Goal: Navigation & Orientation: Understand site structure

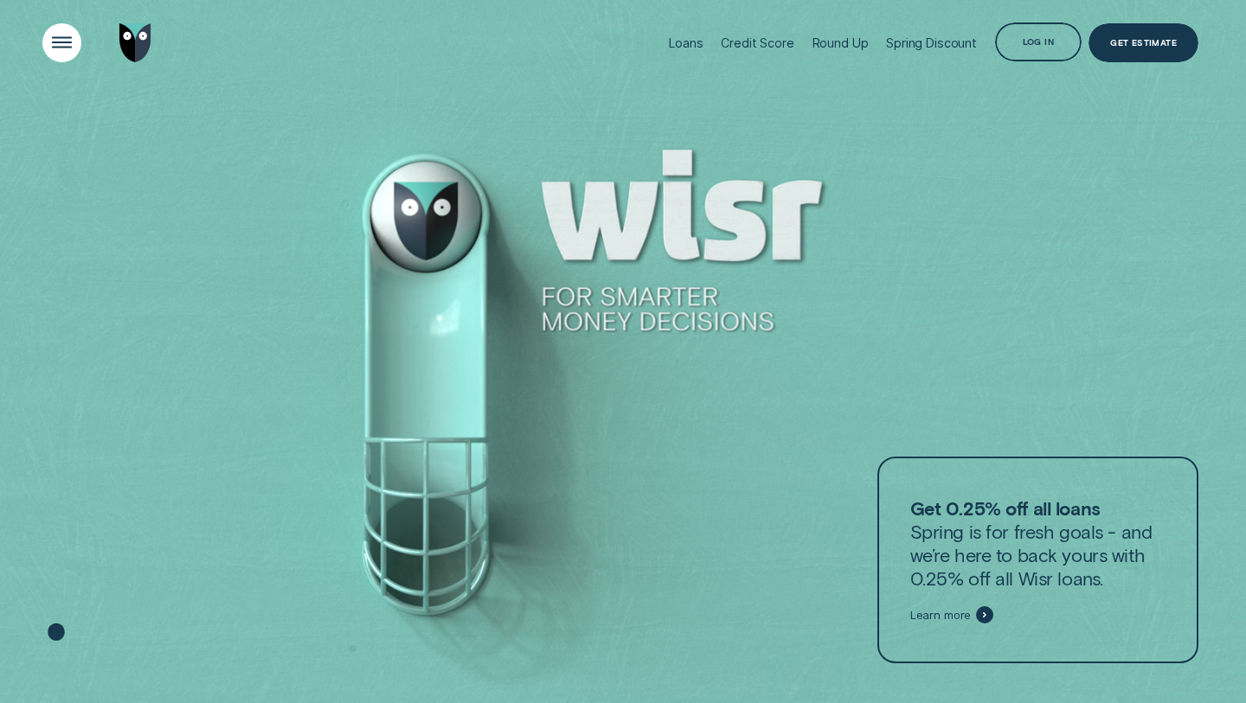
click at [52, 43] on div "Open Menu" at bounding box center [62, 43] width 55 height 55
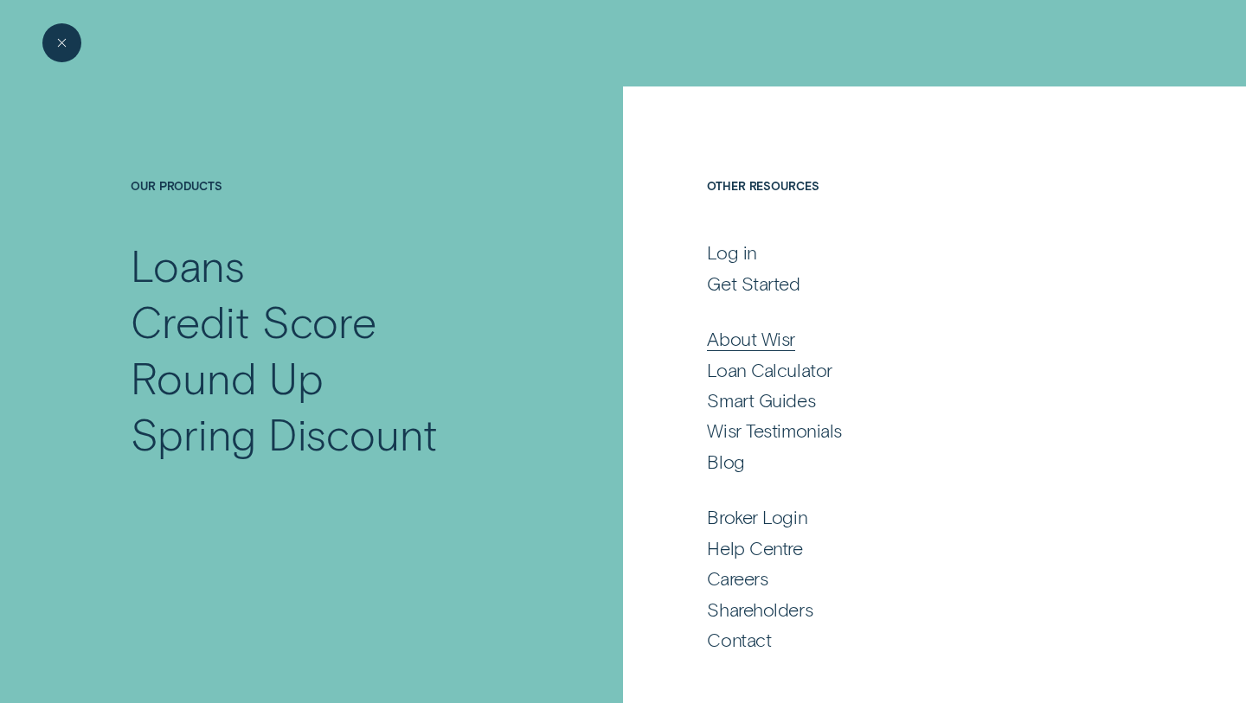
click at [775, 332] on div "About Wisr" at bounding box center [751, 338] width 88 height 23
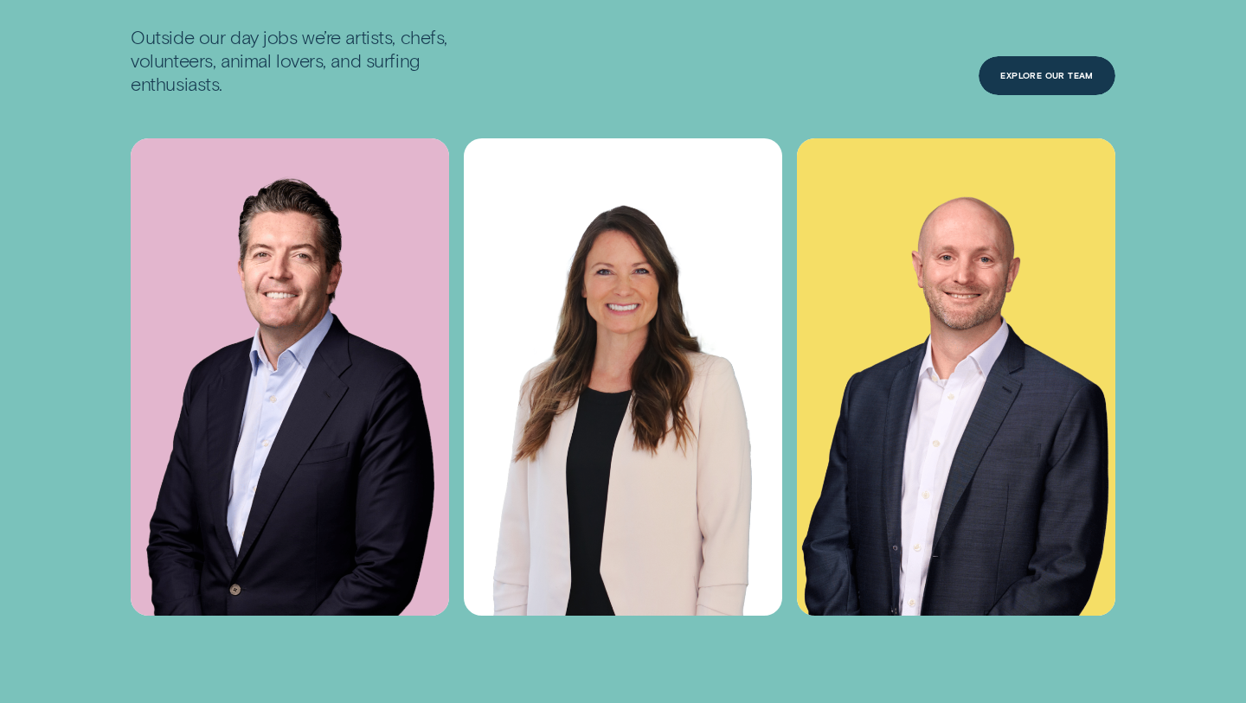
scroll to position [5050, 0]
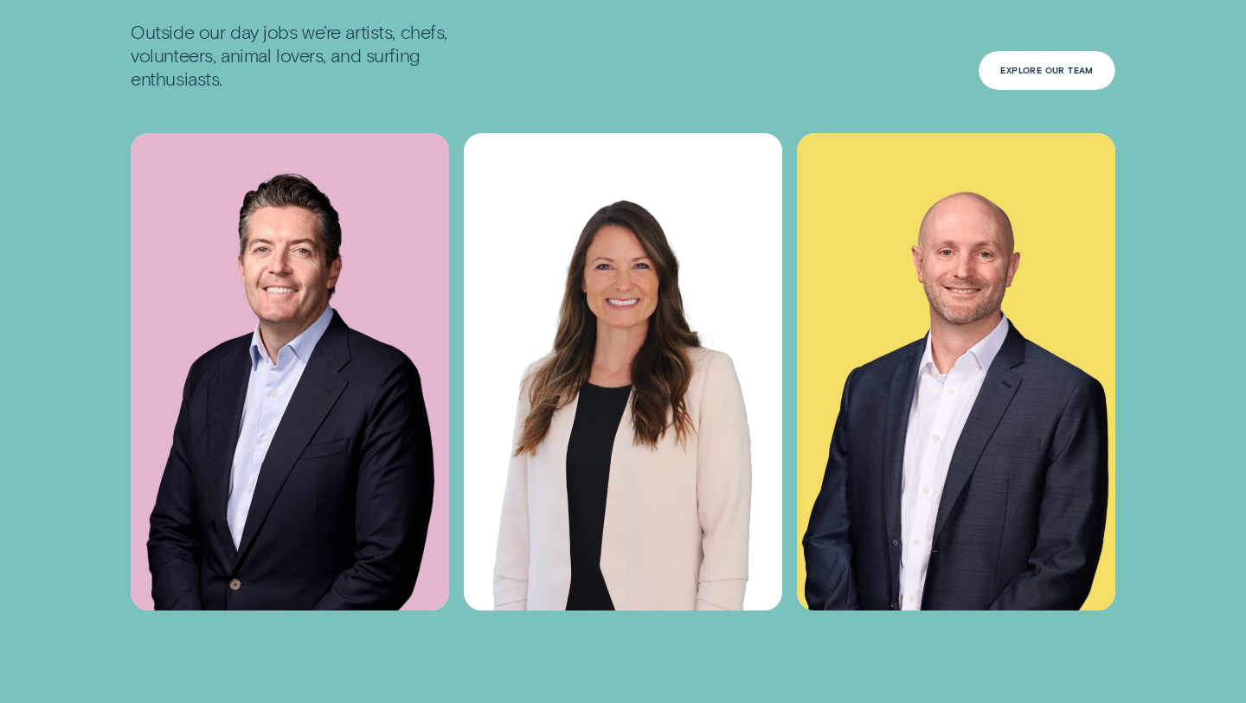
click at [1050, 55] on div "Explore Our Team" at bounding box center [1047, 70] width 136 height 39
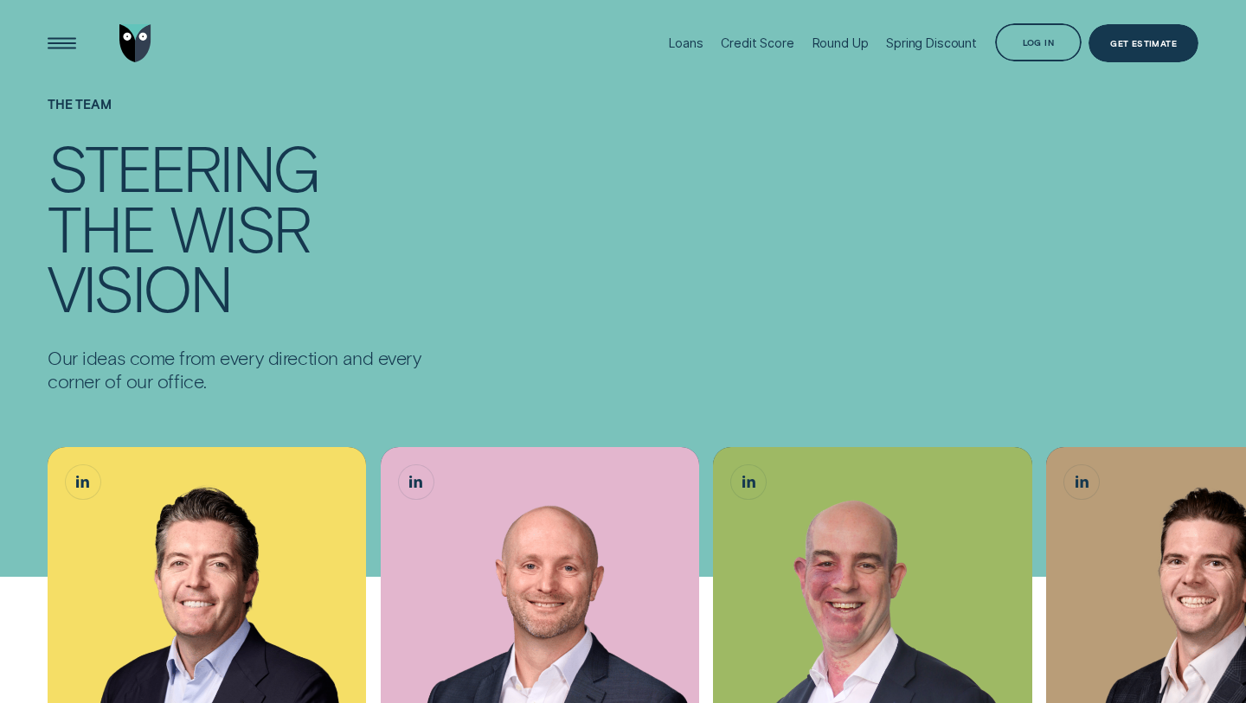
click at [146, 47] on img "Go to home page" at bounding box center [135, 43] width 32 height 39
